Goal: Entertainment & Leisure: Consume media (video, audio)

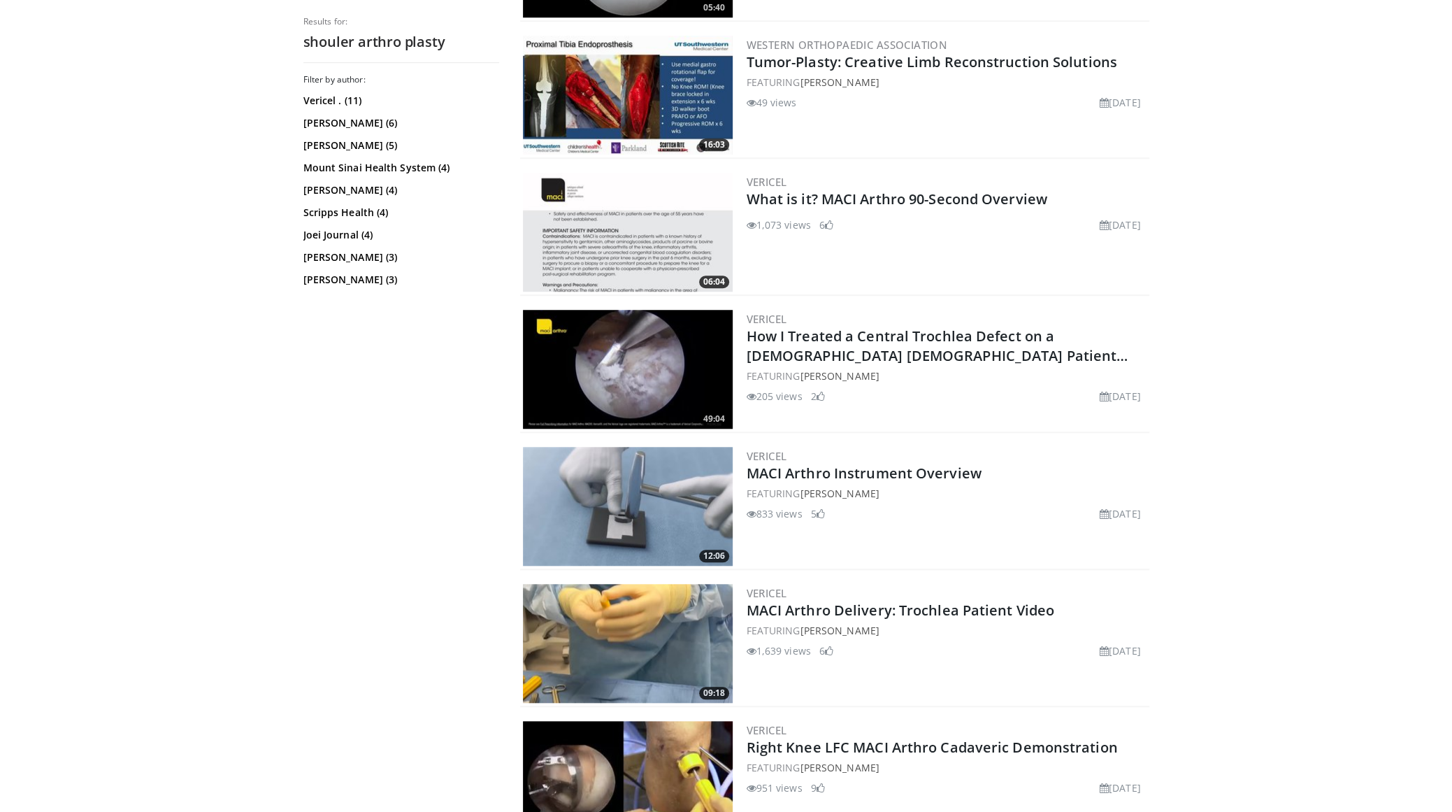
scroll to position [559, 0]
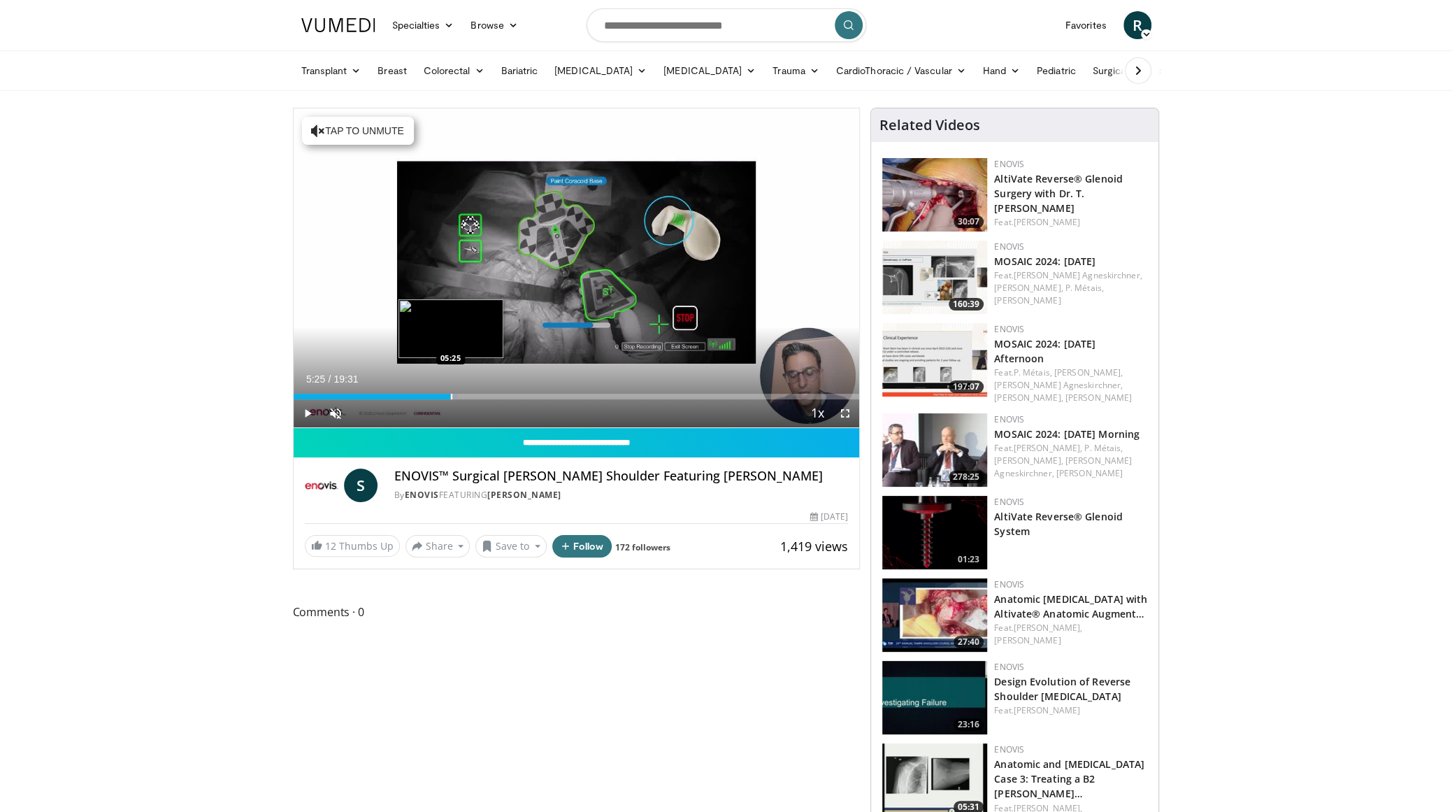
click at [451, 394] on div "Progress Bar" at bounding box center [451, 397] width 1 height 6
click at [569, 392] on div "10 seconds Tap to unmute" at bounding box center [577, 267] width 566 height 319
click at [570, 389] on div "Loaded : 33.03% 05:26 09:32" at bounding box center [577, 392] width 566 height 13
click at [842, 415] on span "Video Player" at bounding box center [845, 413] width 28 height 28
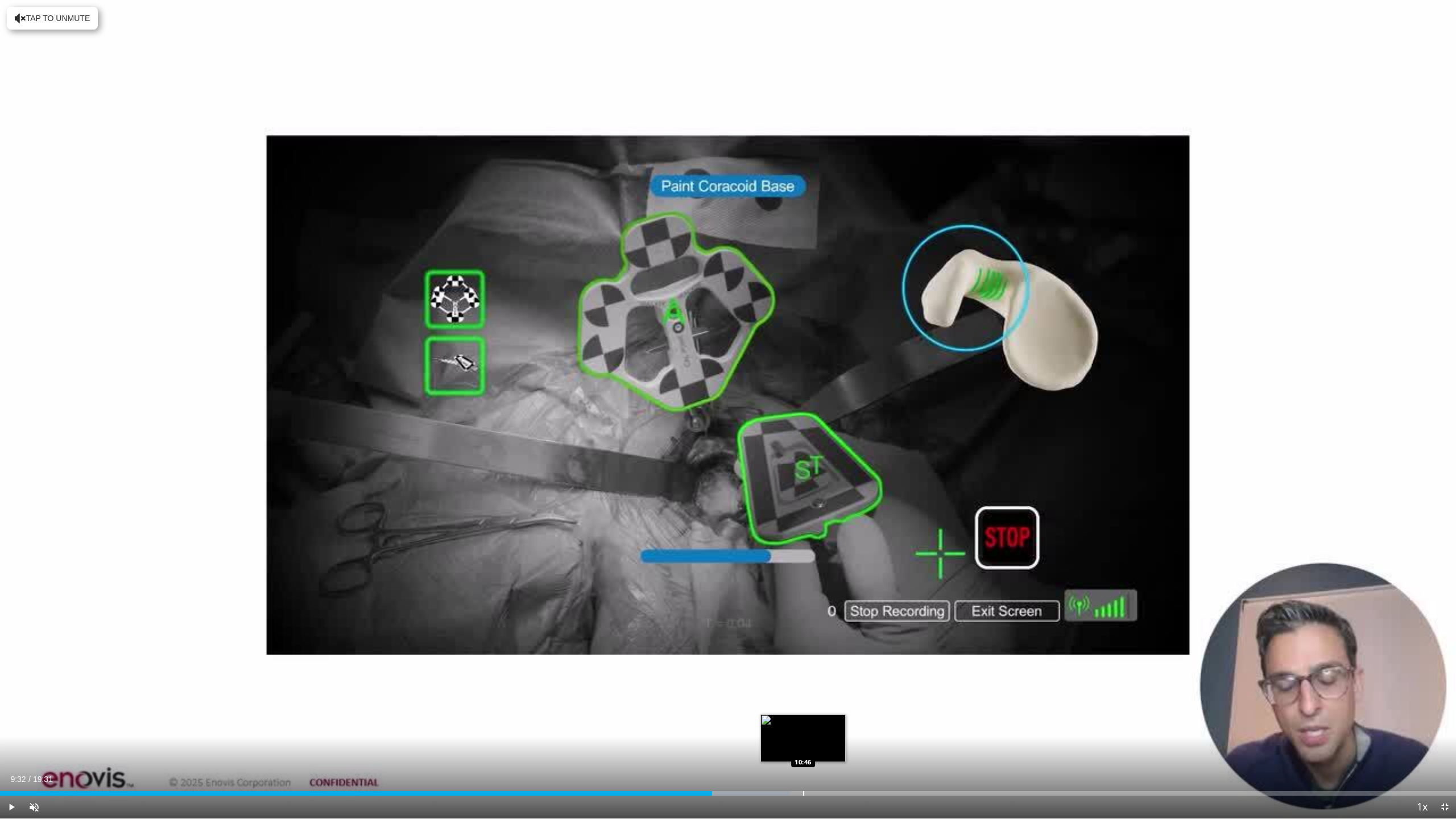
click at [803, 660] on div "Loaded : 54.20% 09:32 10:46" at bounding box center [728, 790] width 1456 height 11
click at [854, 660] on div "Loaded : 60.62% 10:46 11:26" at bounding box center [728, 790] width 1456 height 11
click at [868, 660] on div "Loaded : 64.04% 11:27 11:37" at bounding box center [728, 790] width 1456 height 11
click at [855, 660] on div "Progress Bar" at bounding box center [855, 794] width 1 height 5
click at [804, 660] on div "Progress Bar" at bounding box center [804, 794] width 1 height 5
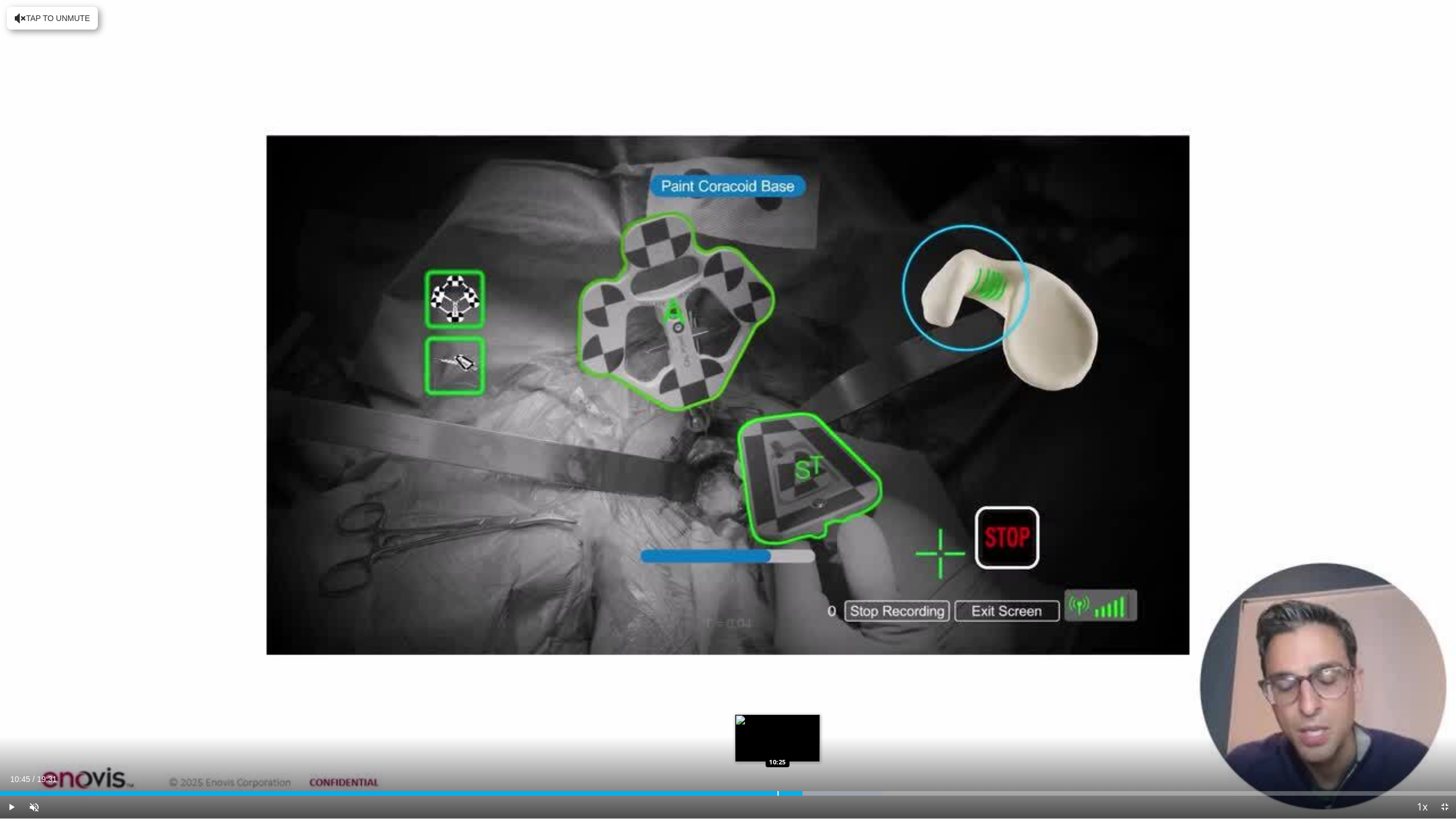
click at [777, 660] on div "10:45" at bounding box center [401, 794] width 803 height 5
click at [751, 660] on div "Loaded : 55.05% 10:24 10:14" at bounding box center [728, 794] width 1456 height 5
click at [730, 660] on div "10:03" at bounding box center [375, 794] width 751 height 5
click at [703, 660] on div "Loaded : 54.20% 09:47 09:39" at bounding box center [728, 790] width 1456 height 11
click at [682, 660] on div "Loaded : 0.00% 09:25 09:09" at bounding box center [728, 790] width 1456 height 11
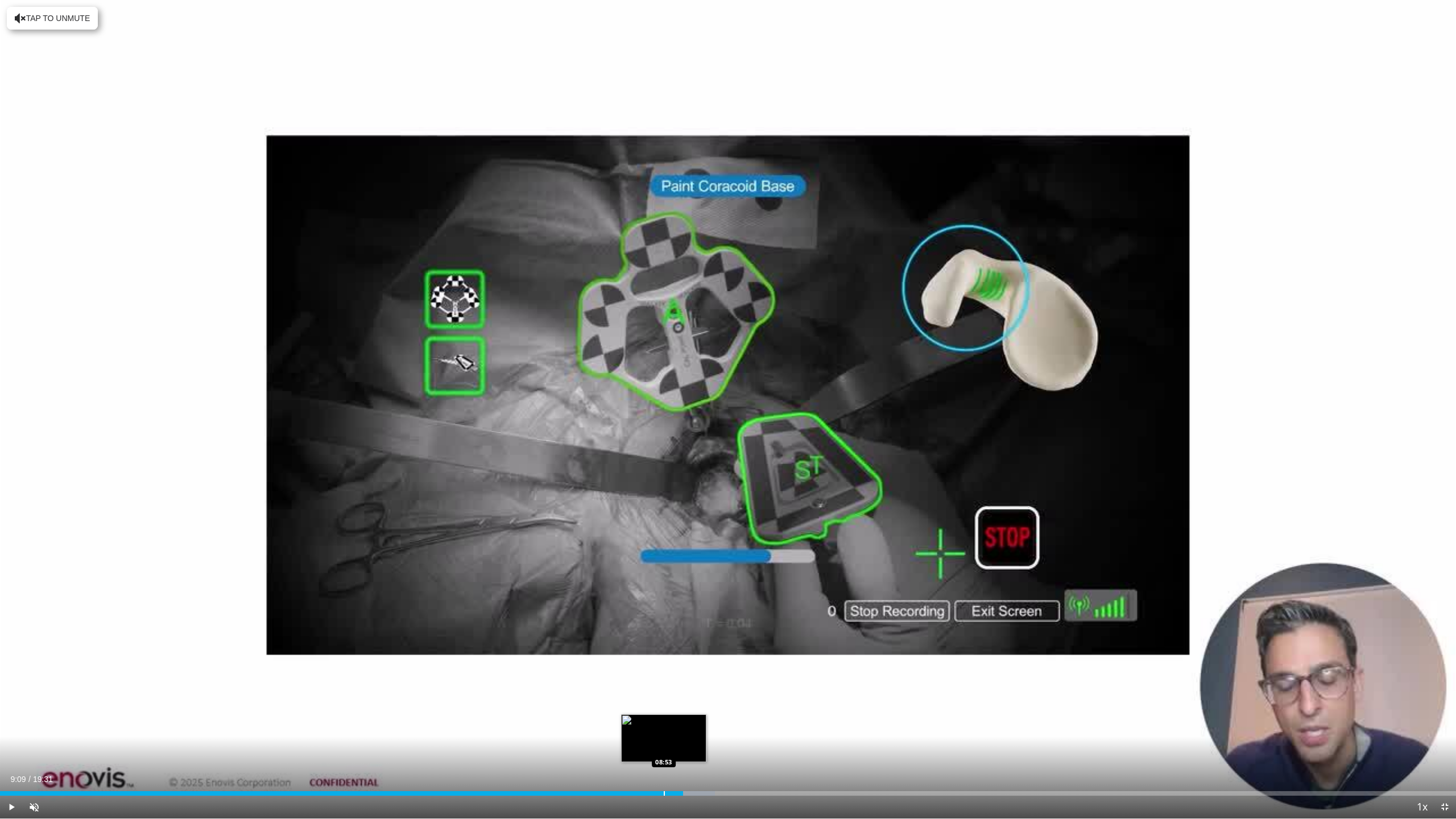
click at [664, 660] on div "Loaded : 49.12% 09:09 08:53" at bounding box center [728, 790] width 1456 height 11
drag, startPoint x: 674, startPoint y: 791, endPoint x: 877, endPoint y: 799, distance: 203.2
click at [877, 660] on div "Current Time 11:46 / Duration 19:31 Play Skip Backward Skip Forward Unmute 84% …" at bounding box center [728, 807] width 1456 height 23
click at [1180, 660] on span "Video Player" at bounding box center [1445, 807] width 23 height 23
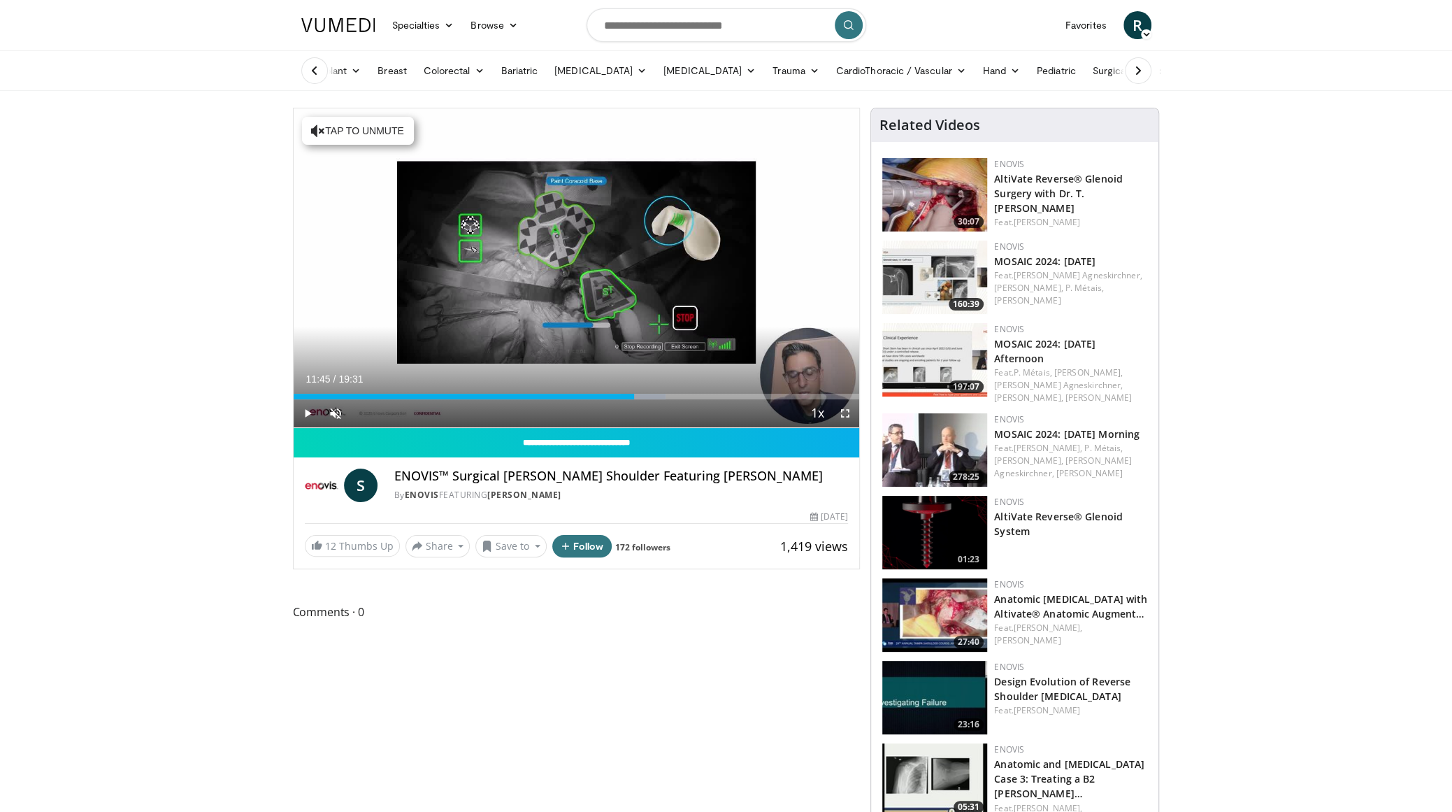
drag, startPoint x: 610, startPoint y: 394, endPoint x: 691, endPoint y: 390, distance: 81.2
click at [691, 390] on div "Loaded : 75.99% 13:44 13:44" at bounding box center [577, 392] width 566 height 13
click at [846, 416] on span "Video Player" at bounding box center [845, 413] width 28 height 28
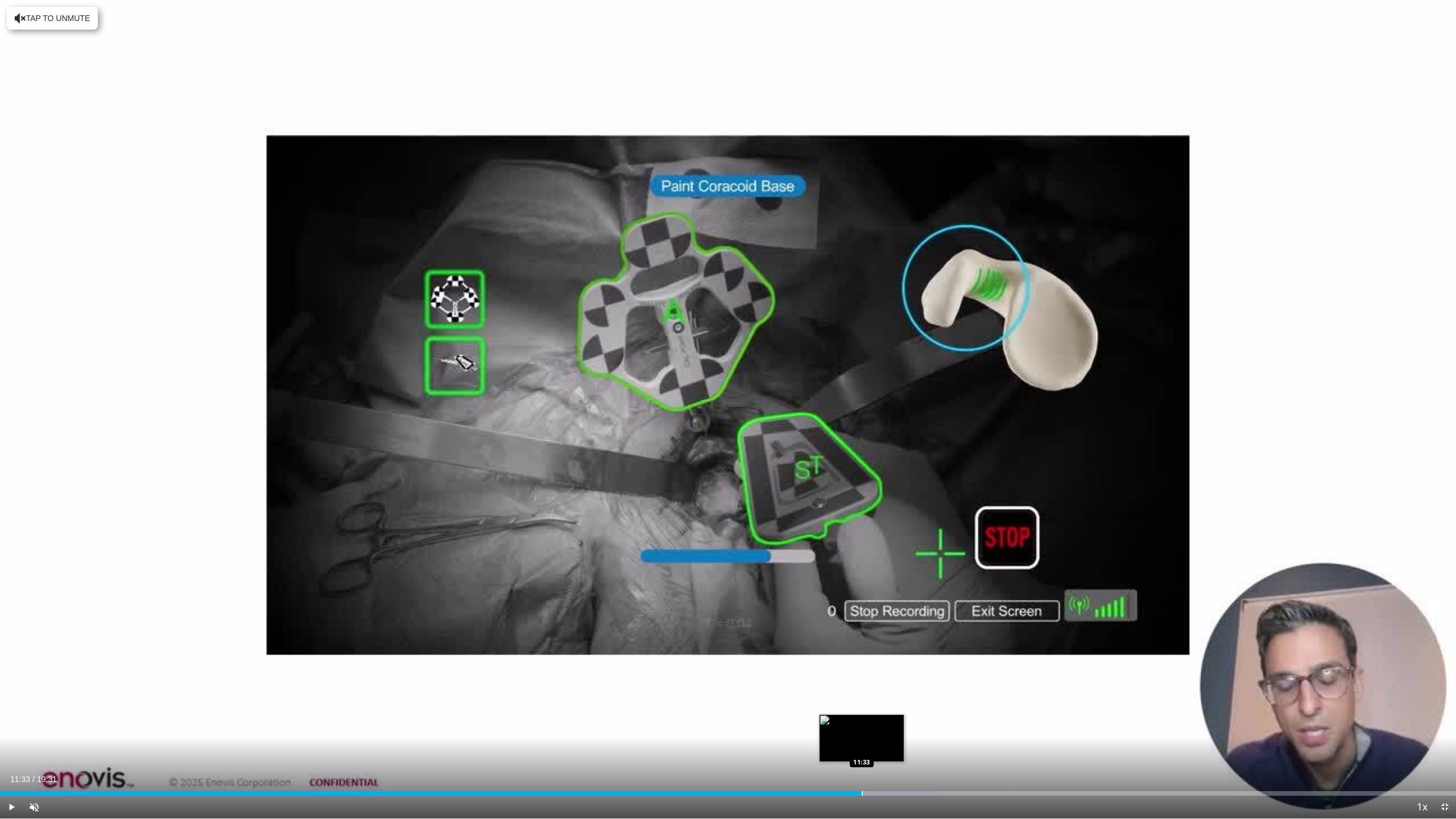
drag, startPoint x: 1015, startPoint y: 791, endPoint x: 861, endPoint y: 788, distance: 154.0
click at [861, 660] on div "Loaded : 64.36% 11:33 11:33" at bounding box center [728, 790] width 1456 height 11
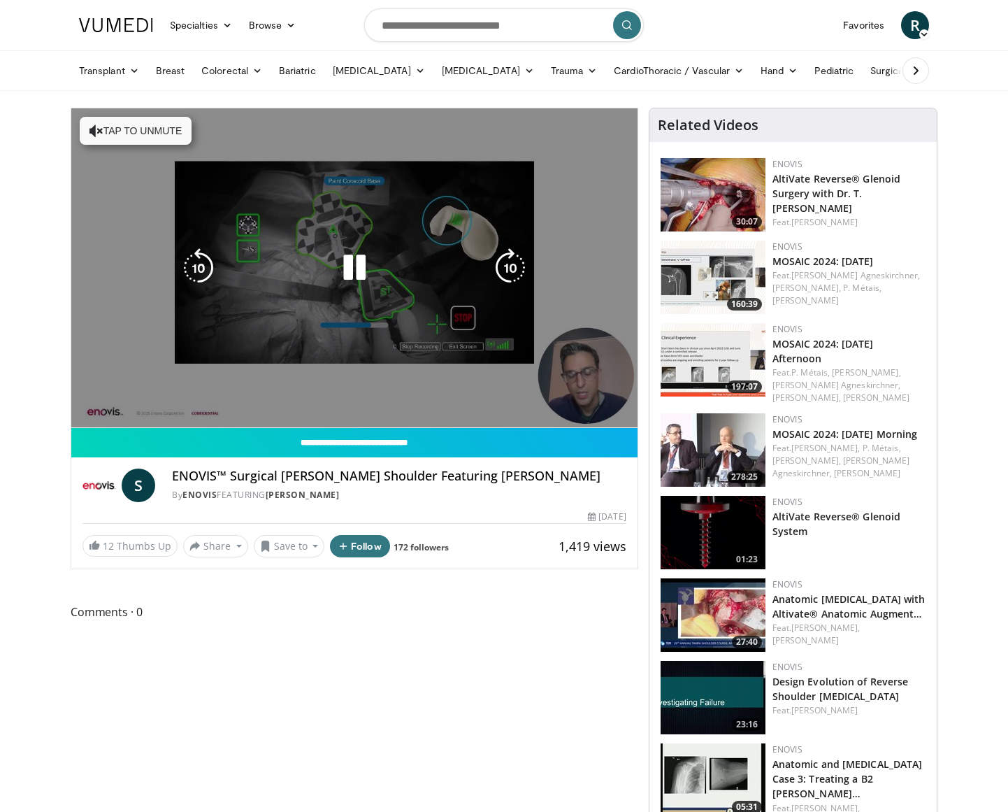
click at [443, 273] on div "Video Player" at bounding box center [355, 268] width 340 height 28
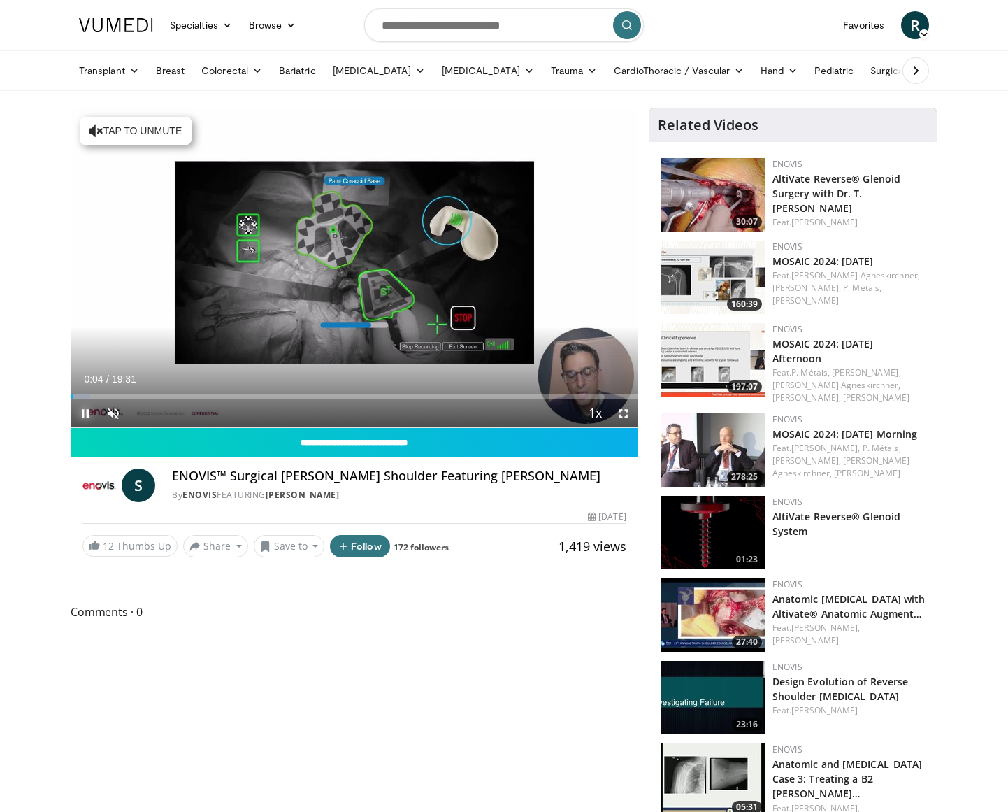
click at [85, 410] on span "Video Player" at bounding box center [85, 413] width 28 height 28
